Goal: Use online tool/utility: Utilize a website feature to perform a specific function

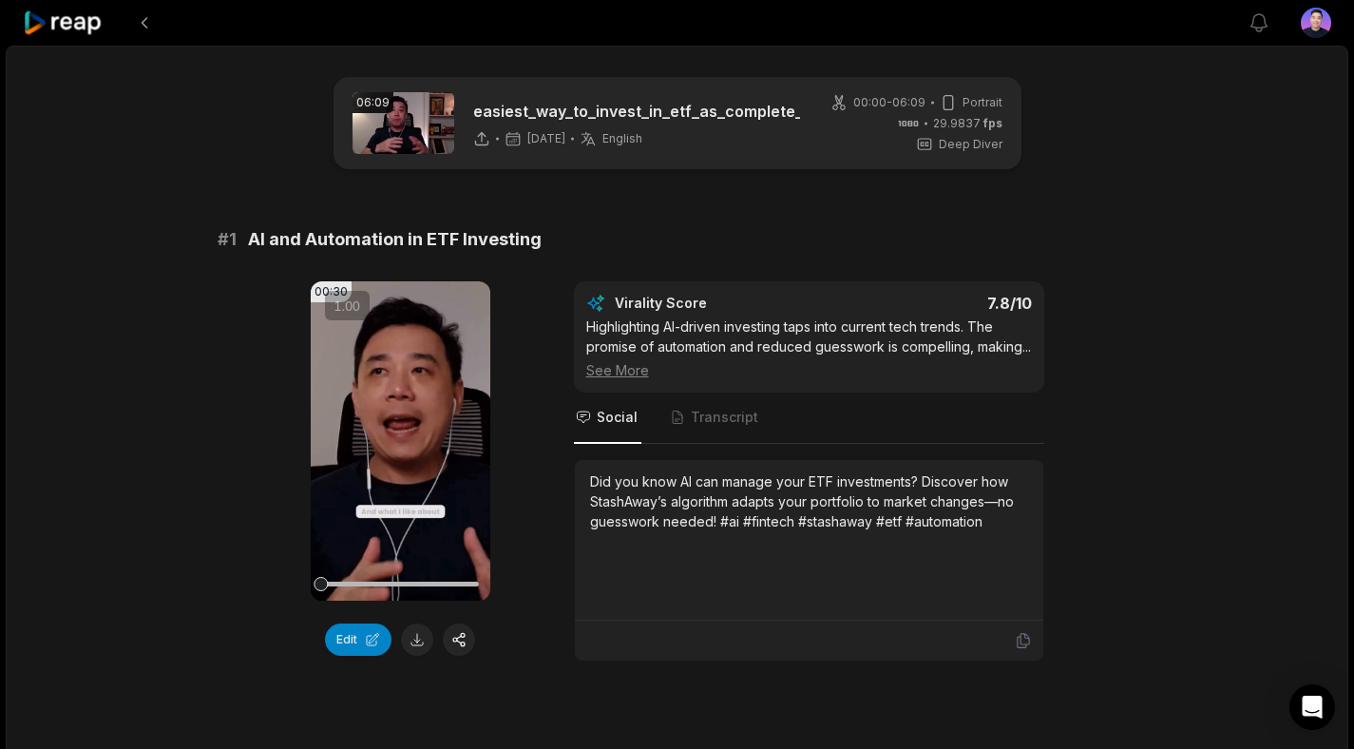
click at [83, 26] on icon at bounding box center [63, 23] width 81 height 26
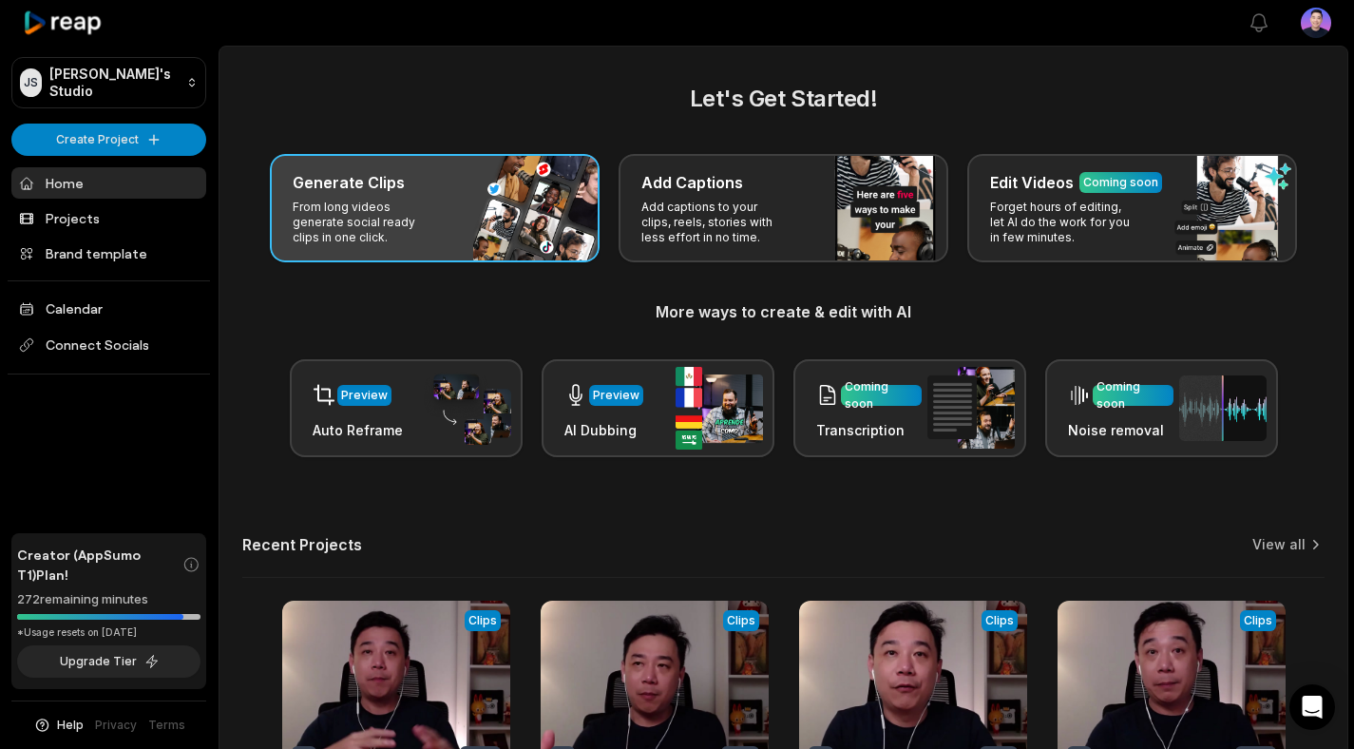
click at [393, 197] on div "Generate Clips From long videos generate social ready clips in one click." at bounding box center [435, 208] width 330 height 108
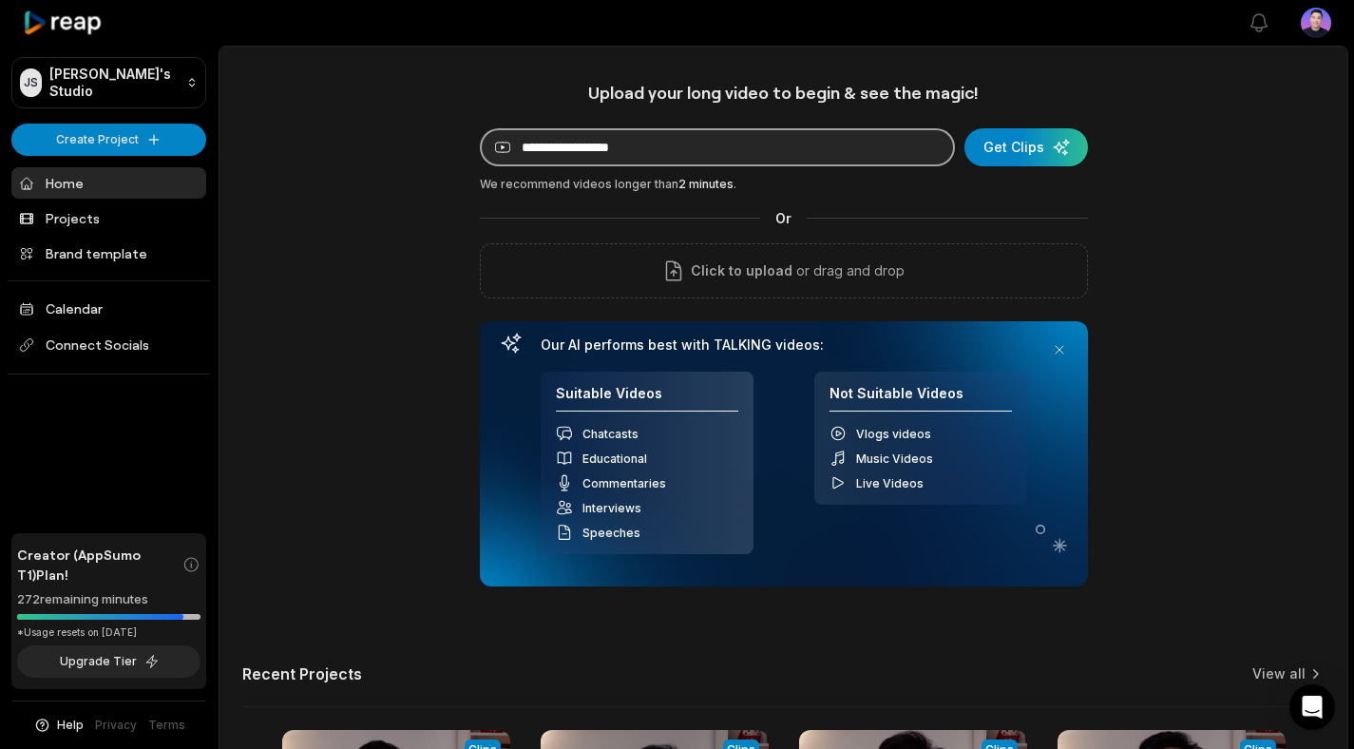
click at [654, 140] on input at bounding box center [717, 147] width 475 height 38
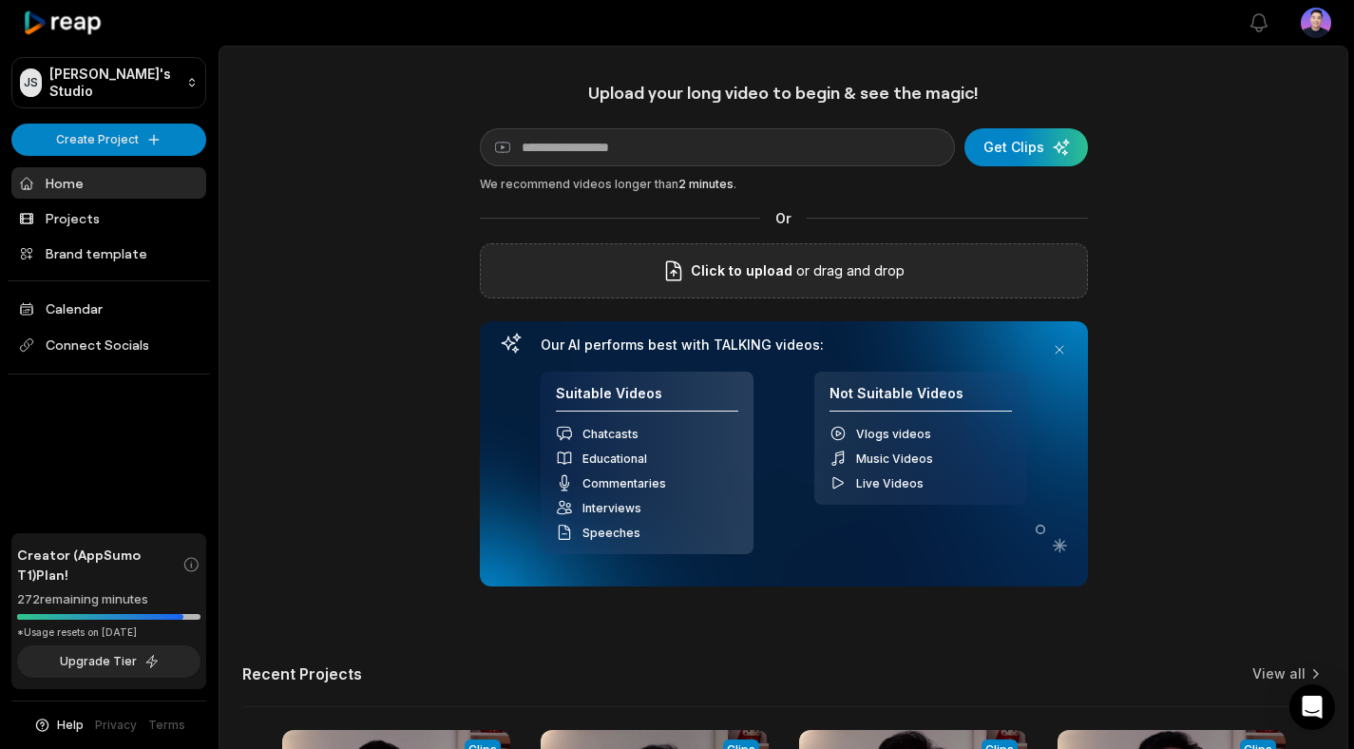
click at [912, 260] on div "Click to upload or drag and drop" at bounding box center [784, 270] width 608 height 55
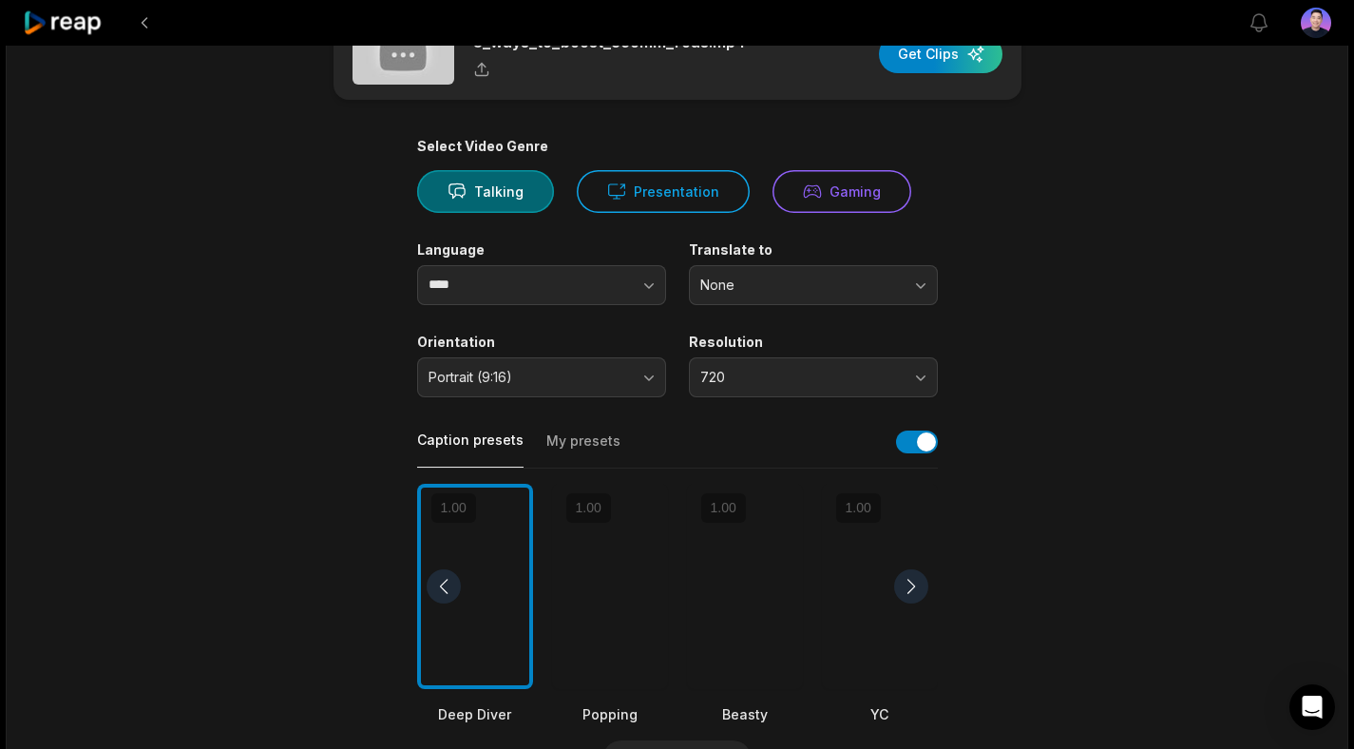
scroll to position [62, 0]
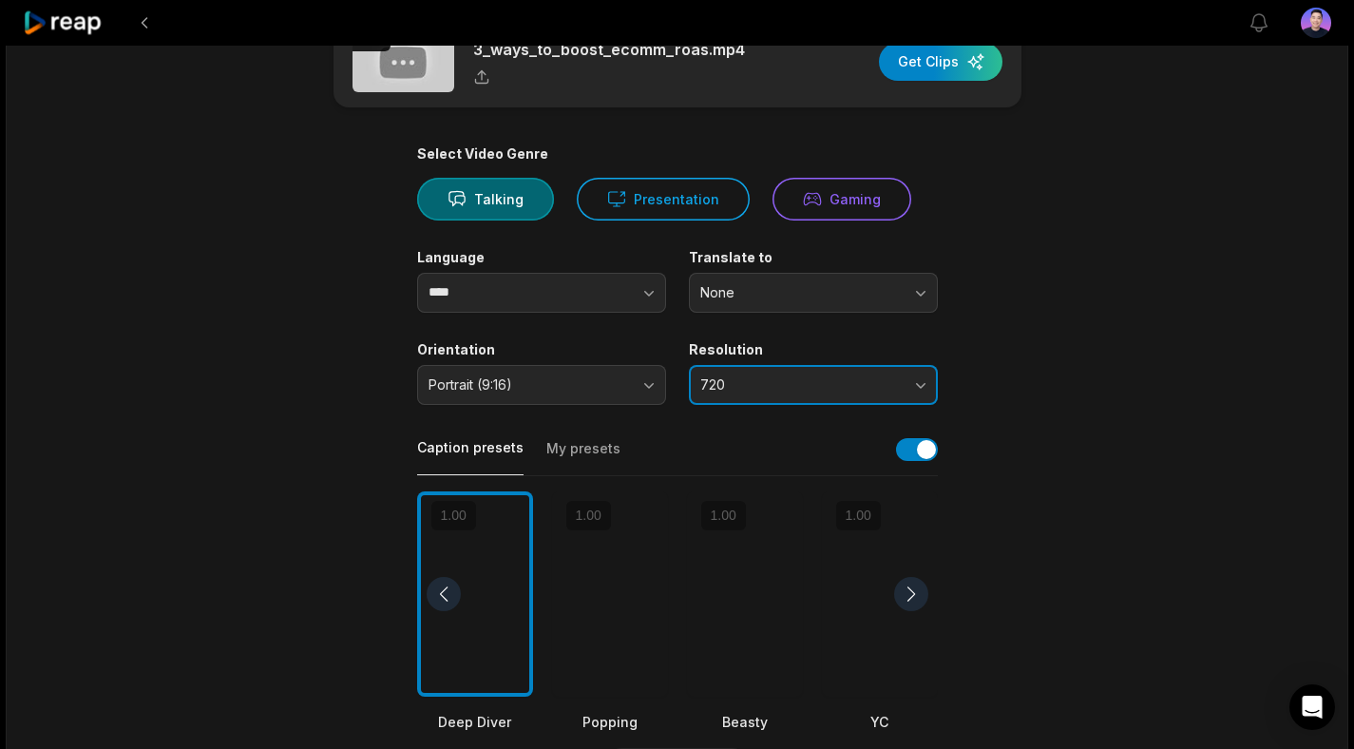
click at [740, 378] on span "720" at bounding box center [800, 384] width 200 height 17
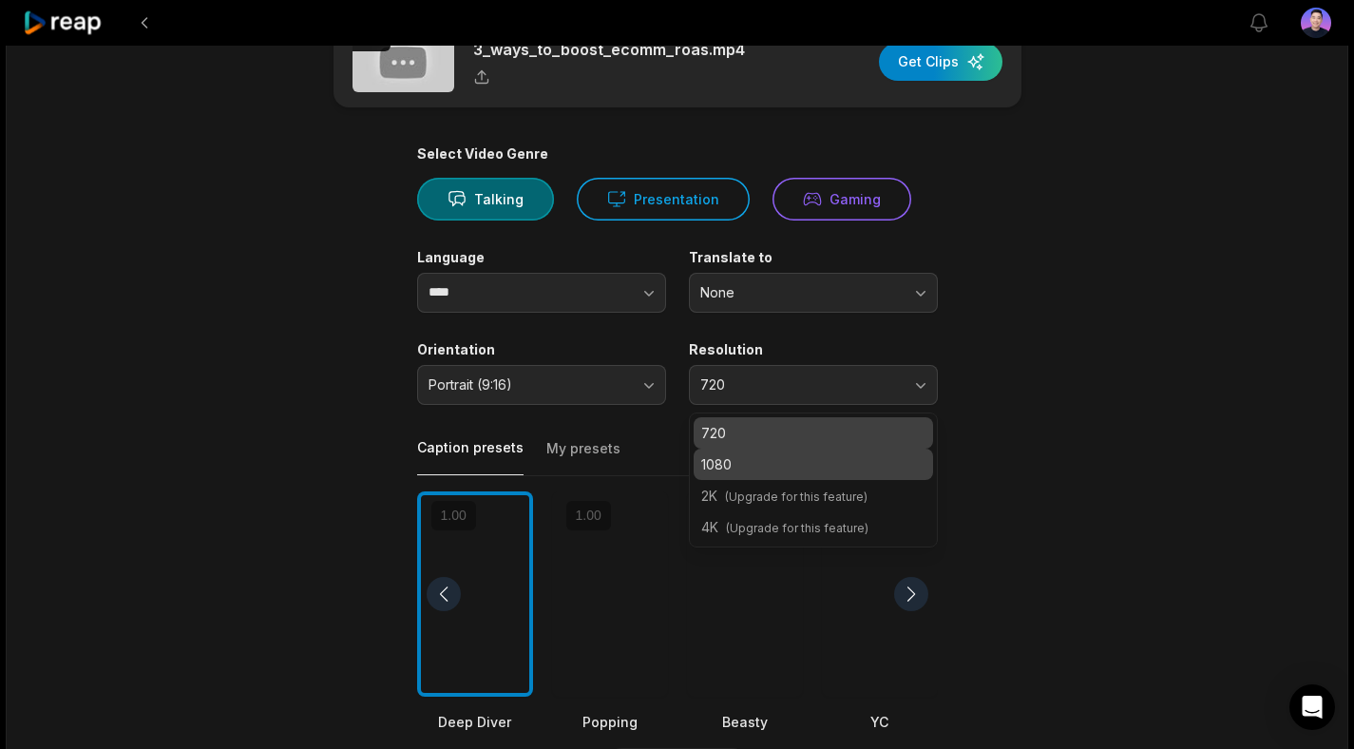
click at [745, 467] on p "1080" at bounding box center [813, 464] width 224 height 20
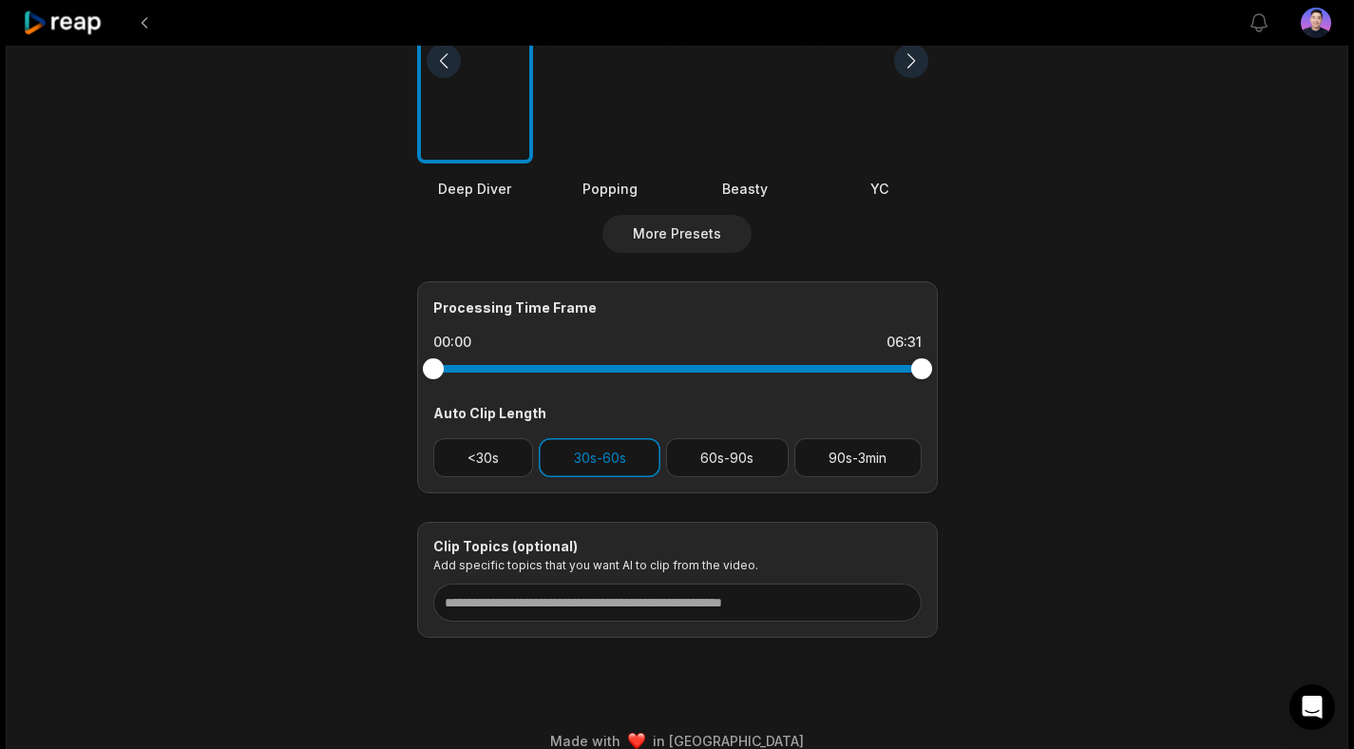
scroll to position [621, 0]
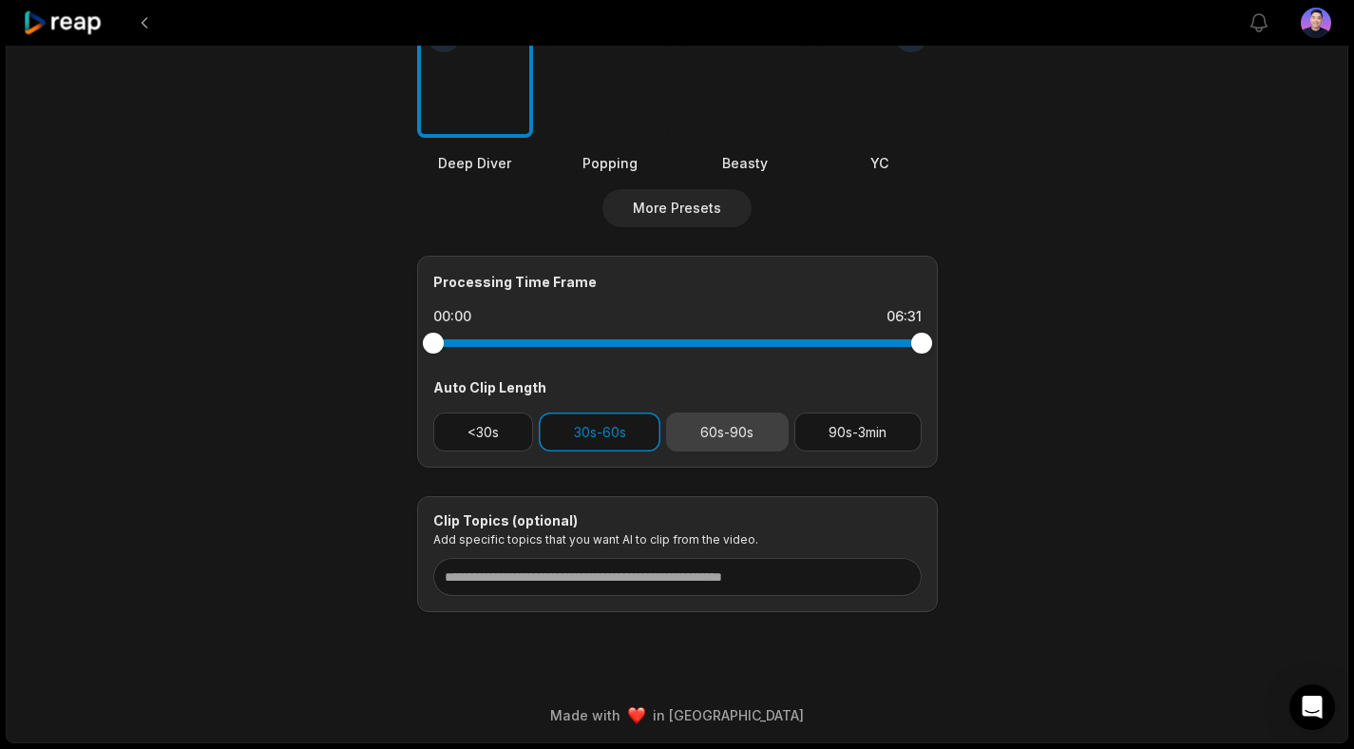
click at [702, 430] on button "60s-90s" at bounding box center [727, 431] width 123 height 39
click at [847, 443] on button "90s-3min" at bounding box center [857, 431] width 127 height 39
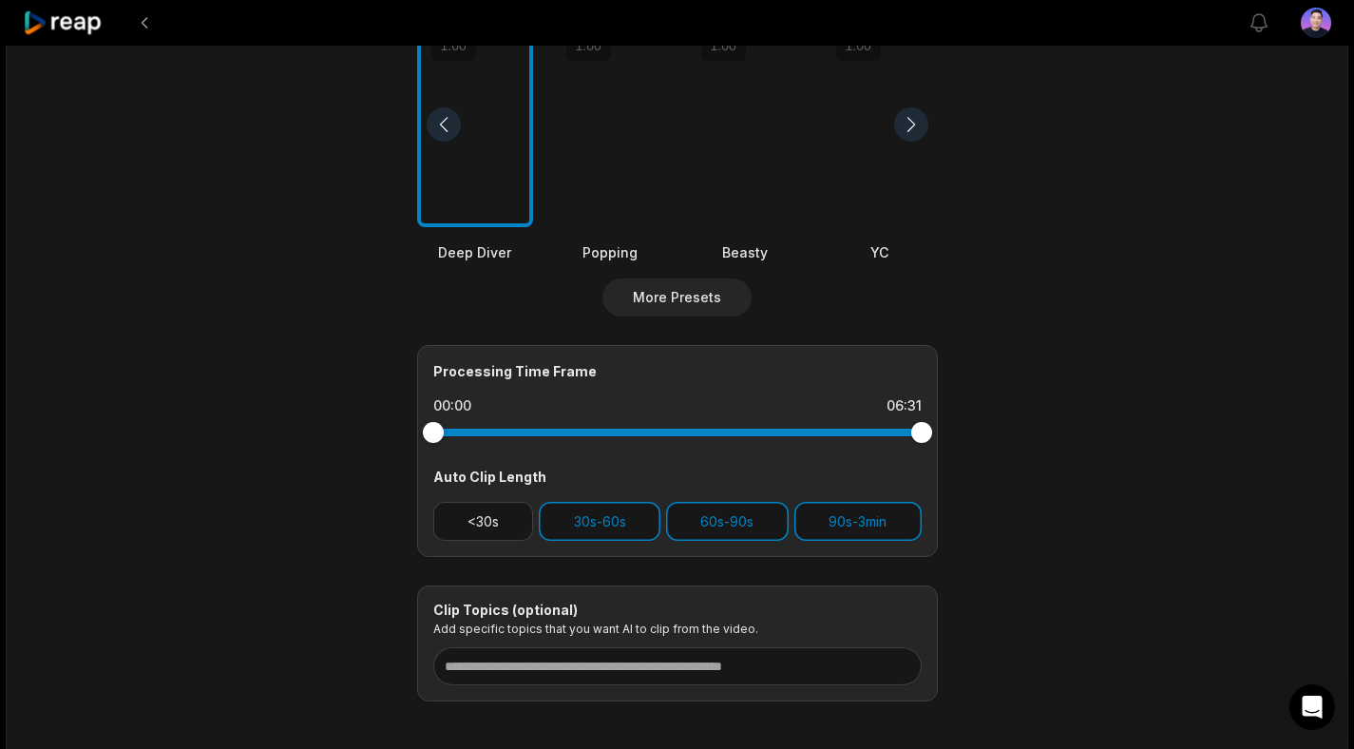
scroll to position [0, 0]
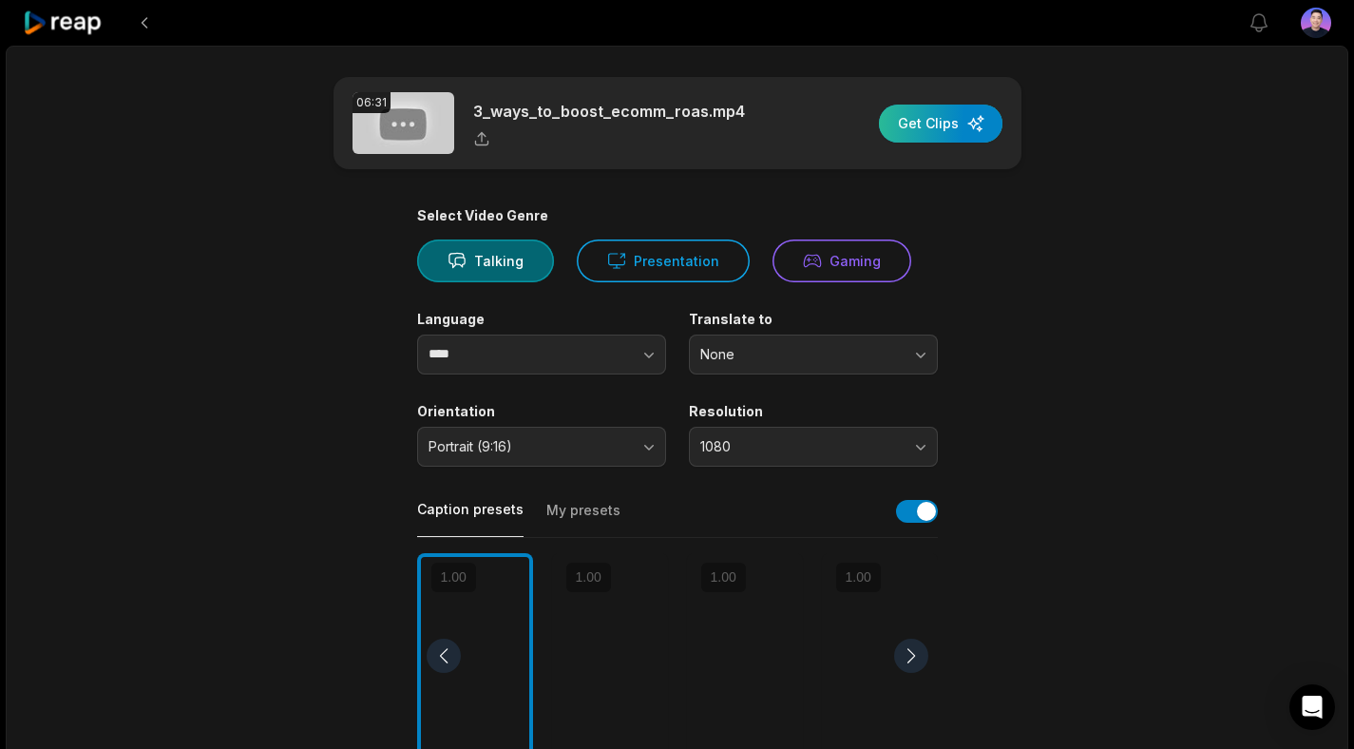
click at [932, 124] on div "button" at bounding box center [941, 124] width 124 height 38
